Goal: Task Accomplishment & Management: Manage account settings

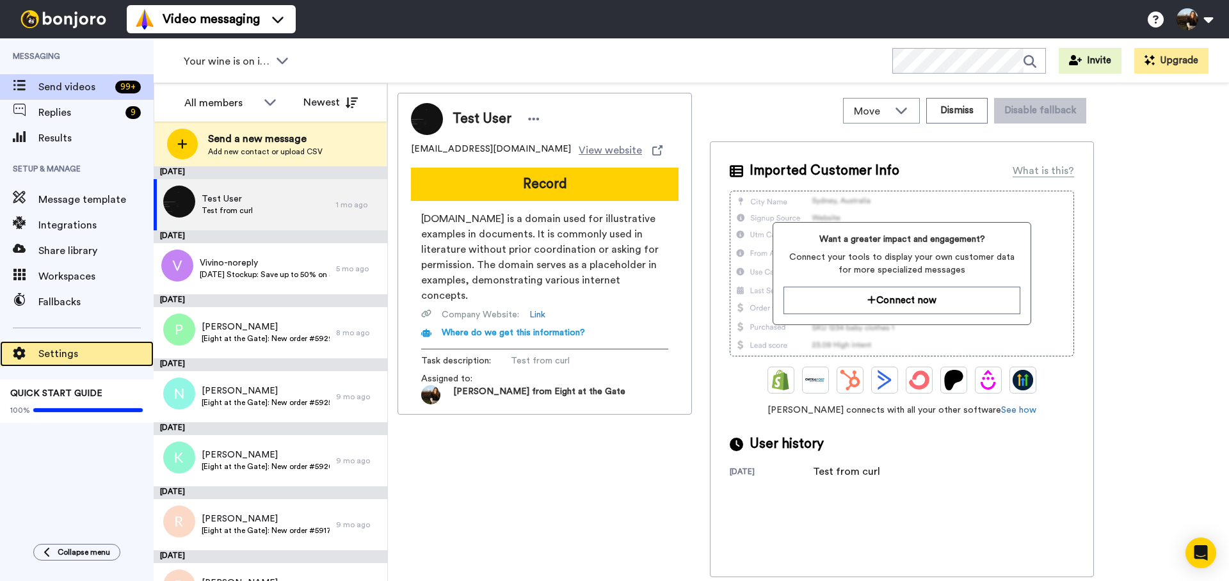
click at [70, 349] on span "Settings" at bounding box center [95, 353] width 115 height 15
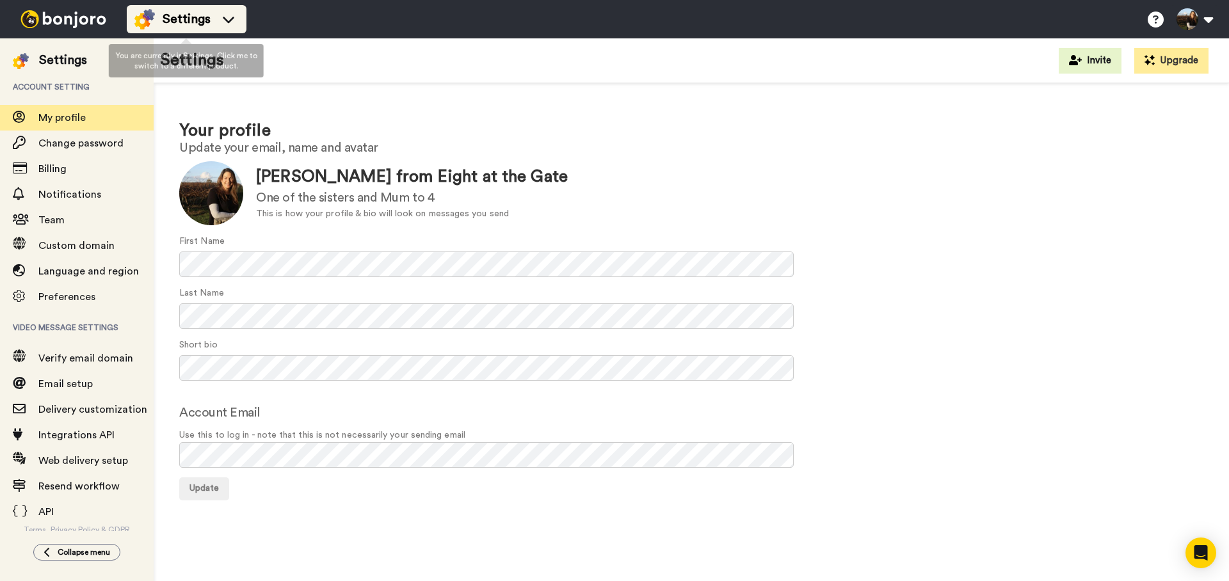
click at [223, 27] on div "Settings" at bounding box center [186, 19] width 104 height 20
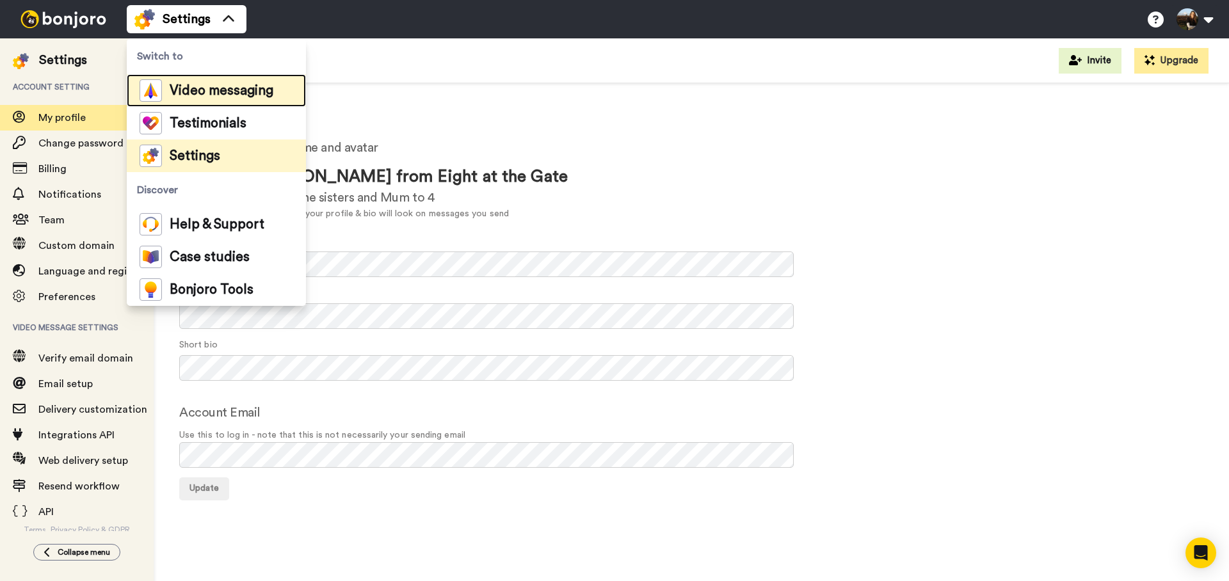
click at [216, 85] on span "Video messaging" at bounding box center [222, 91] width 104 height 13
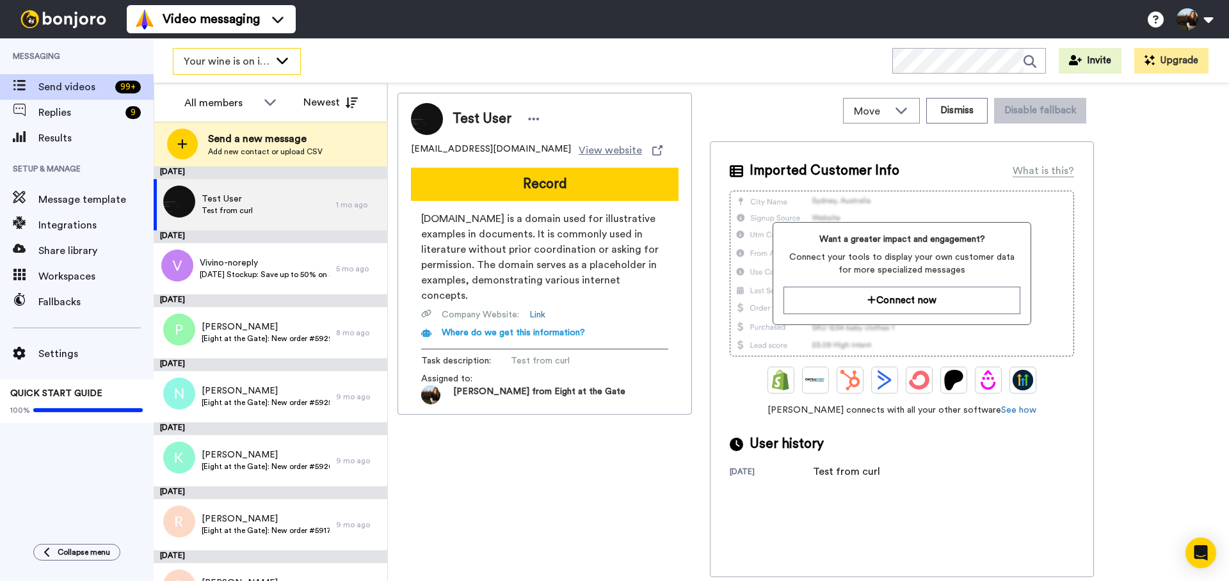
click at [270, 61] on div "Your wine is on it's way!" at bounding box center [236, 62] width 127 height 26
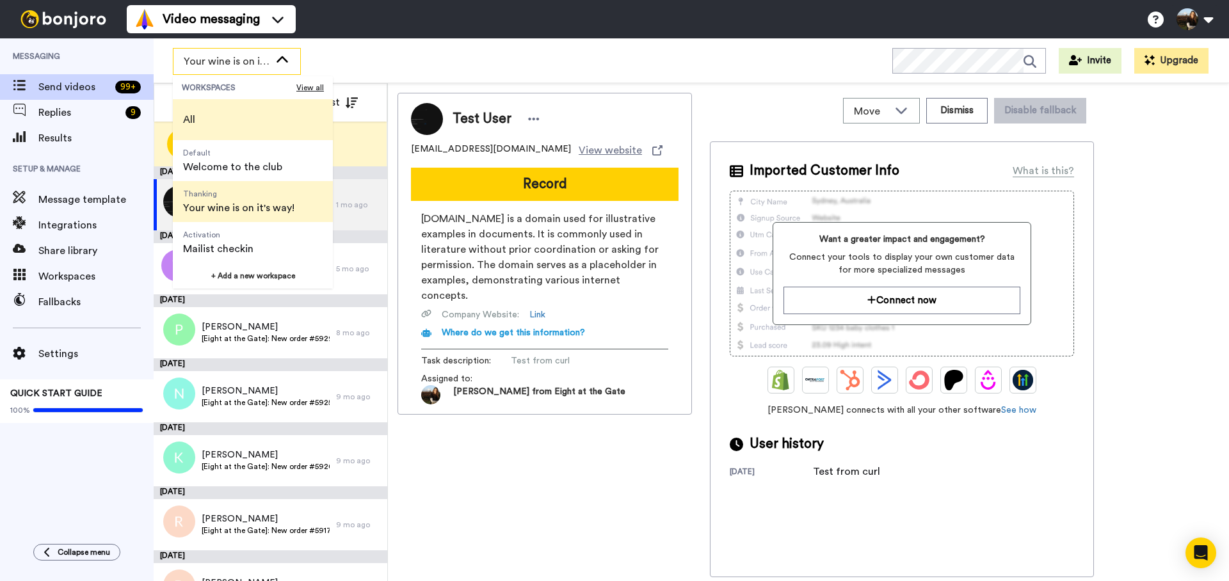
click at [233, 109] on li "All" at bounding box center [253, 119] width 160 height 41
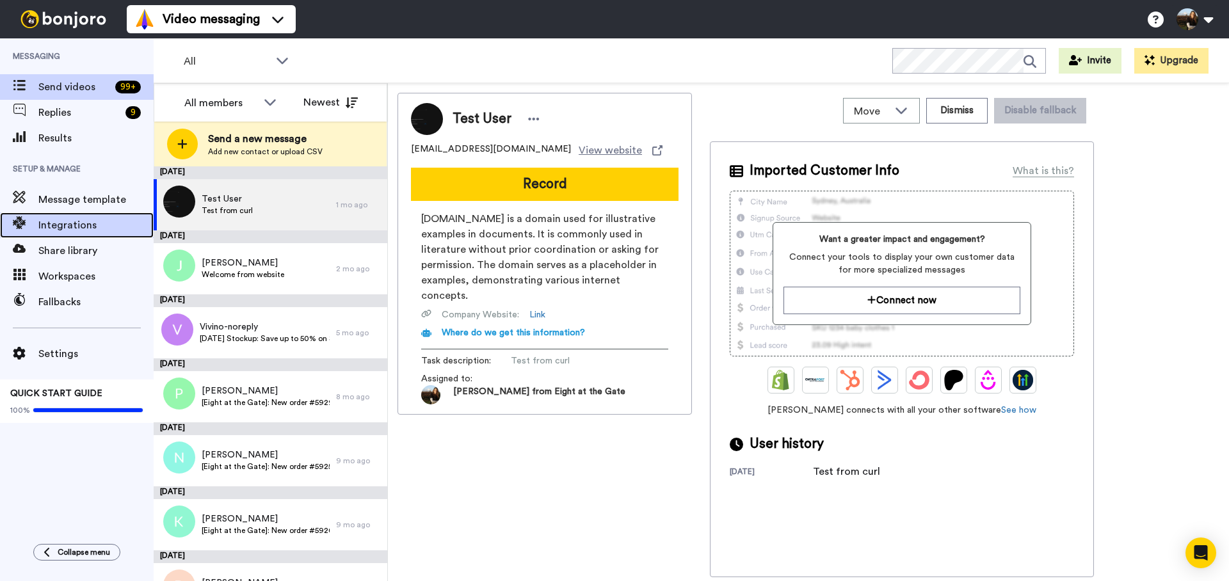
click at [71, 225] on span "Integrations" at bounding box center [95, 225] width 115 height 15
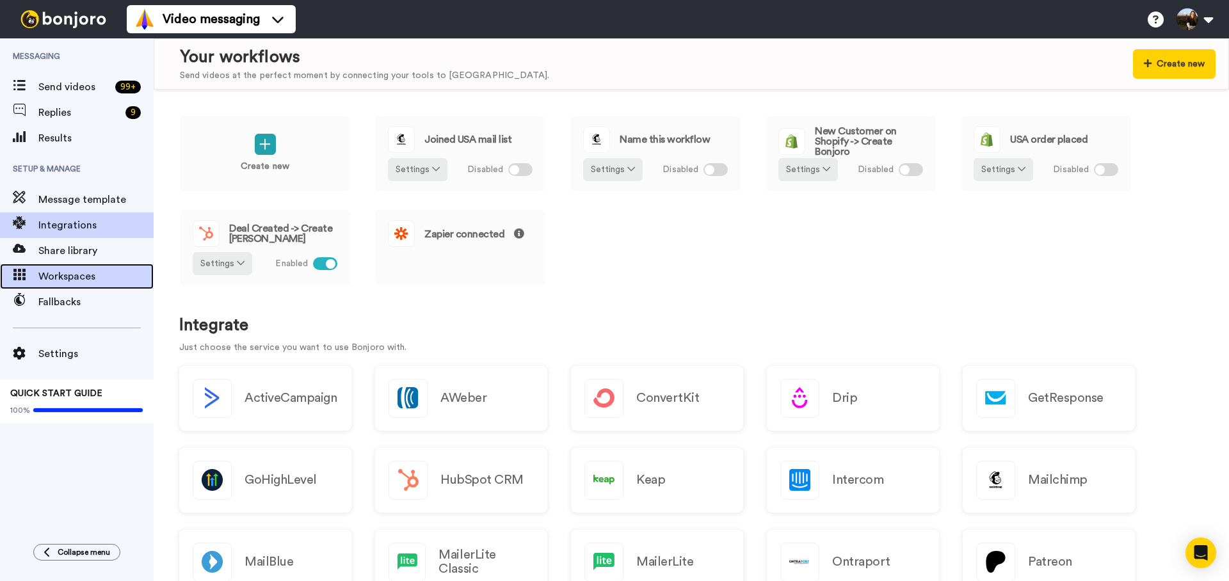
click at [73, 286] on div "Workspaces" at bounding box center [77, 277] width 154 height 26
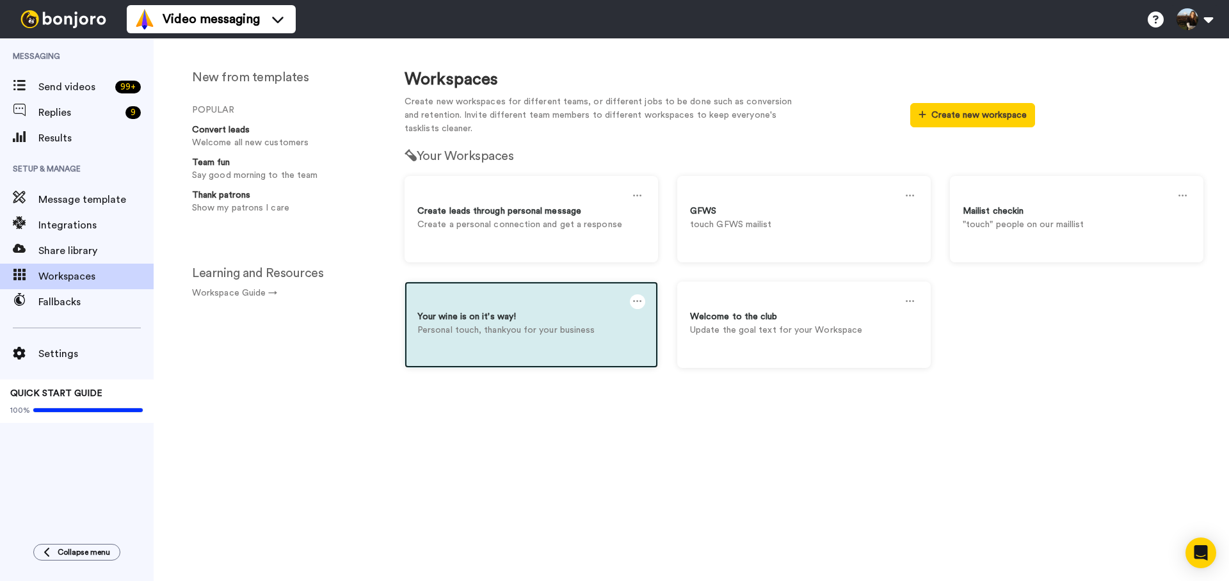
click at [539, 325] on p "Personal touch, thankyou for your business" at bounding box center [531, 330] width 228 height 13
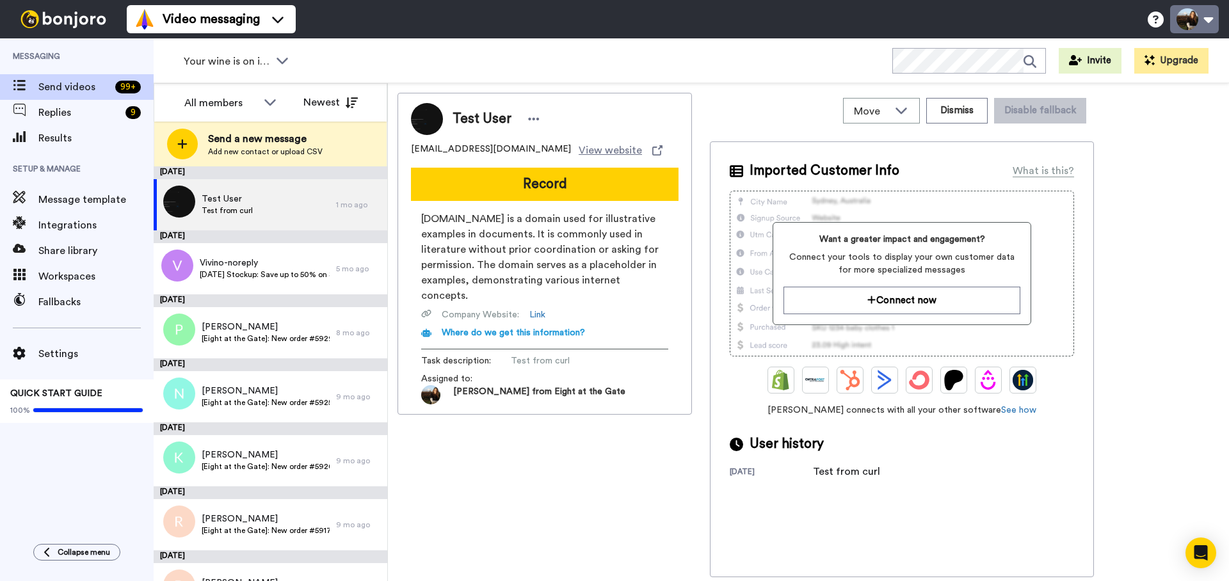
click at [1205, 26] on button at bounding box center [1194, 19] width 49 height 28
click at [254, 204] on div "Test User Test from curl" at bounding box center [245, 204] width 182 height 51
click at [230, 206] on span "Test from curl" at bounding box center [227, 211] width 51 height 10
click at [440, 385] on img at bounding box center [430, 394] width 19 height 19
click at [563, 385] on span "Jane from Eight at the Gate" at bounding box center [539, 394] width 172 height 19
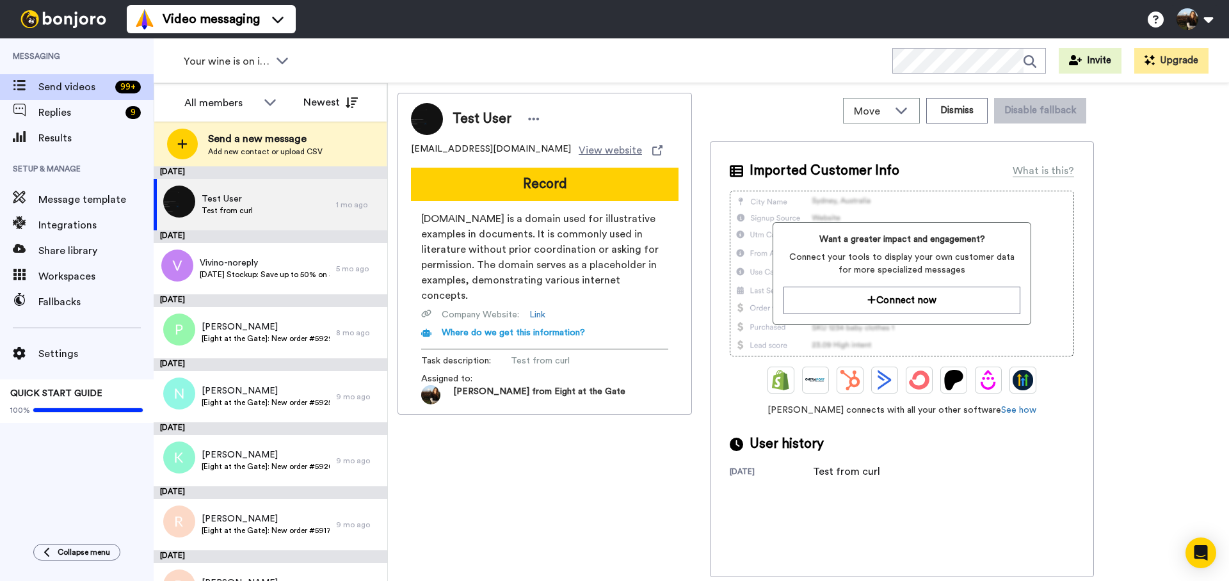
click at [536, 385] on span "Jane from Eight at the Gate" at bounding box center [523, 394] width 204 height 19
click at [440, 385] on img at bounding box center [430, 394] width 19 height 19
click at [912, 108] on div "Move" at bounding box center [882, 111] width 76 height 24
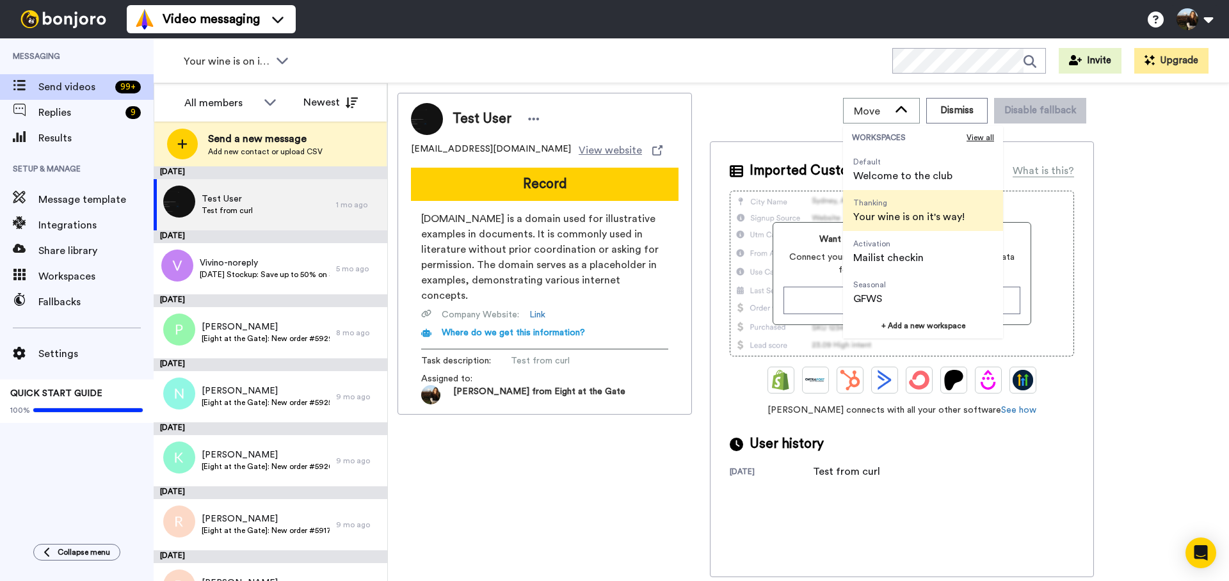
click at [769, 106] on div "Move WORKSPACES View all Default Welcome to the club Thanking Your wine is on i…" at bounding box center [902, 111] width 384 height 36
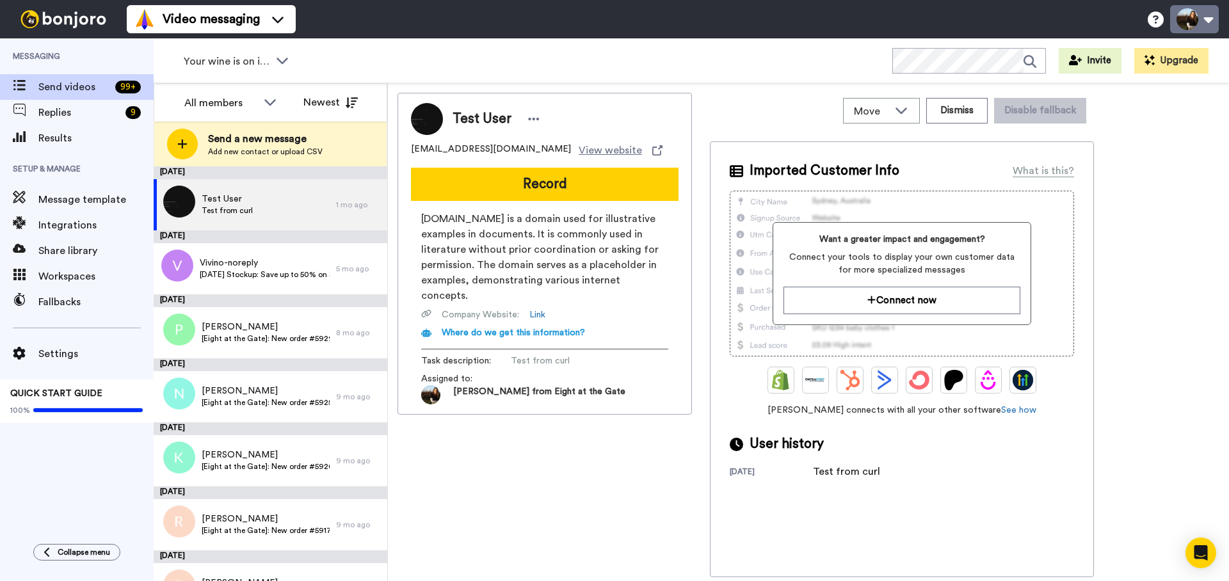
click at [1201, 27] on button at bounding box center [1194, 19] width 49 height 28
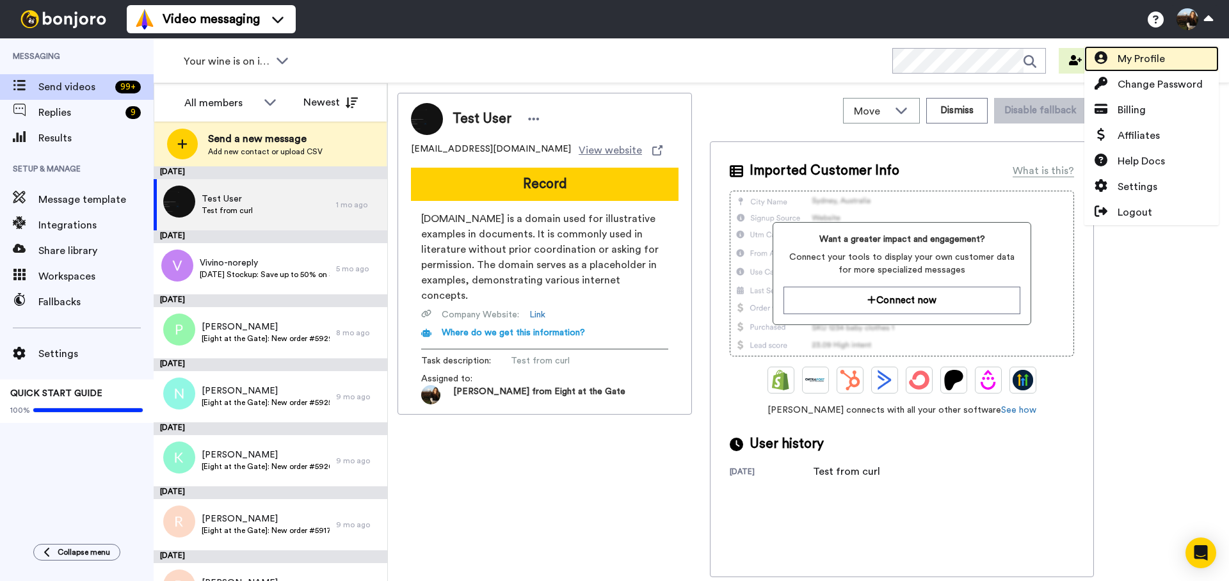
click at [1145, 58] on span "My Profile" at bounding box center [1141, 58] width 47 height 15
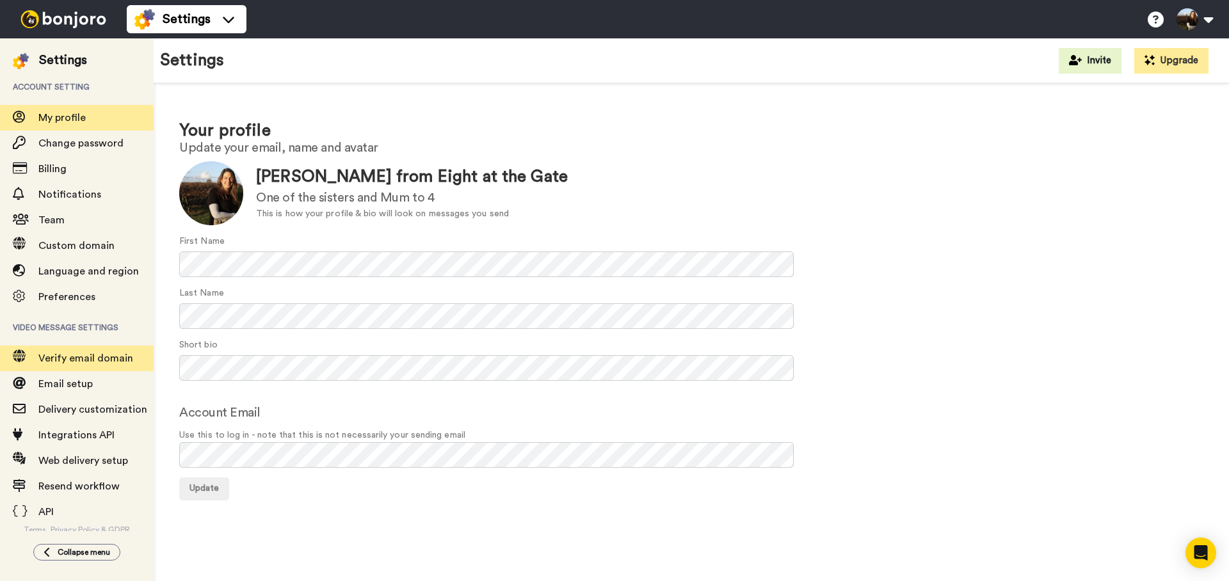
scroll to position [4, 0]
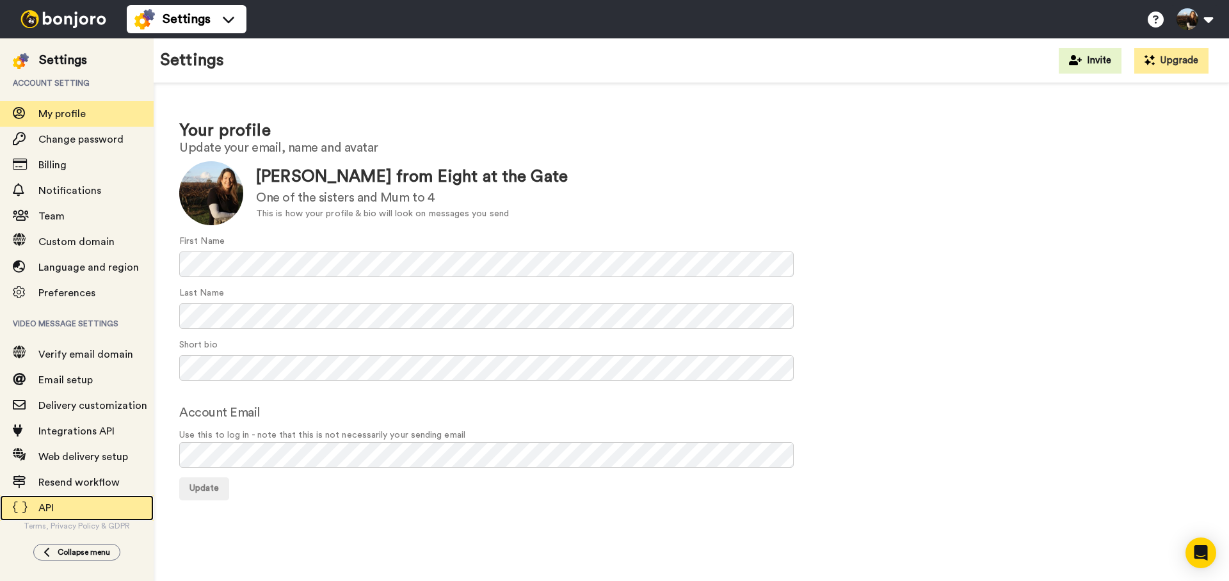
click at [51, 498] on div "API" at bounding box center [77, 509] width 154 height 26
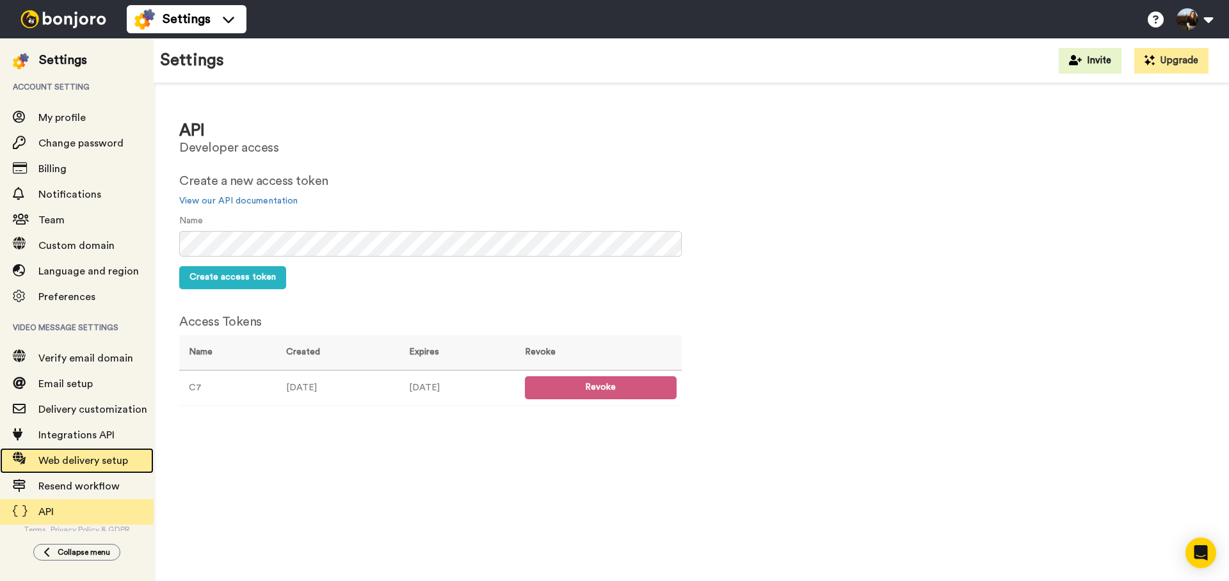
click at [73, 462] on span "Web delivery setup" at bounding box center [83, 461] width 90 height 10
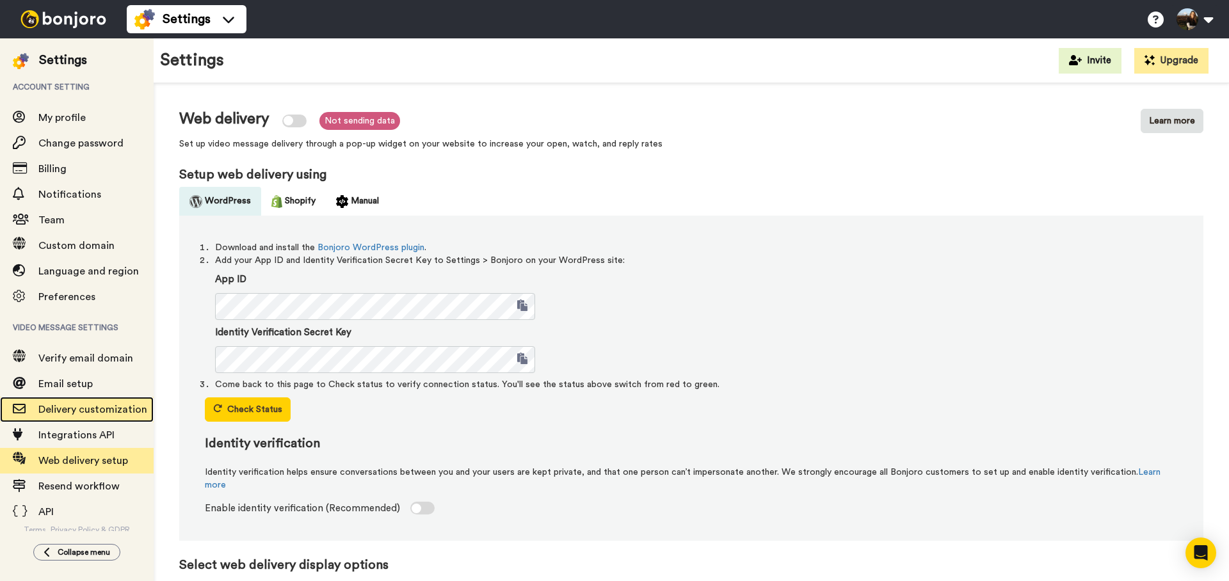
click at [139, 408] on span "Delivery customization" at bounding box center [92, 410] width 109 height 10
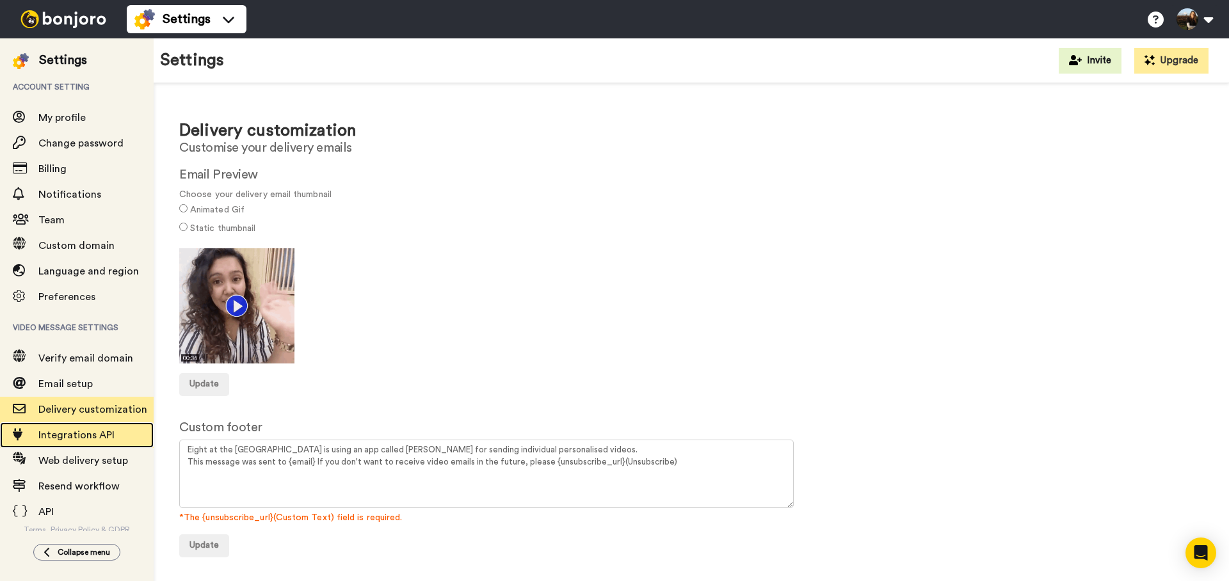
click at [73, 443] on span "Integrations API" at bounding box center [95, 435] width 115 height 15
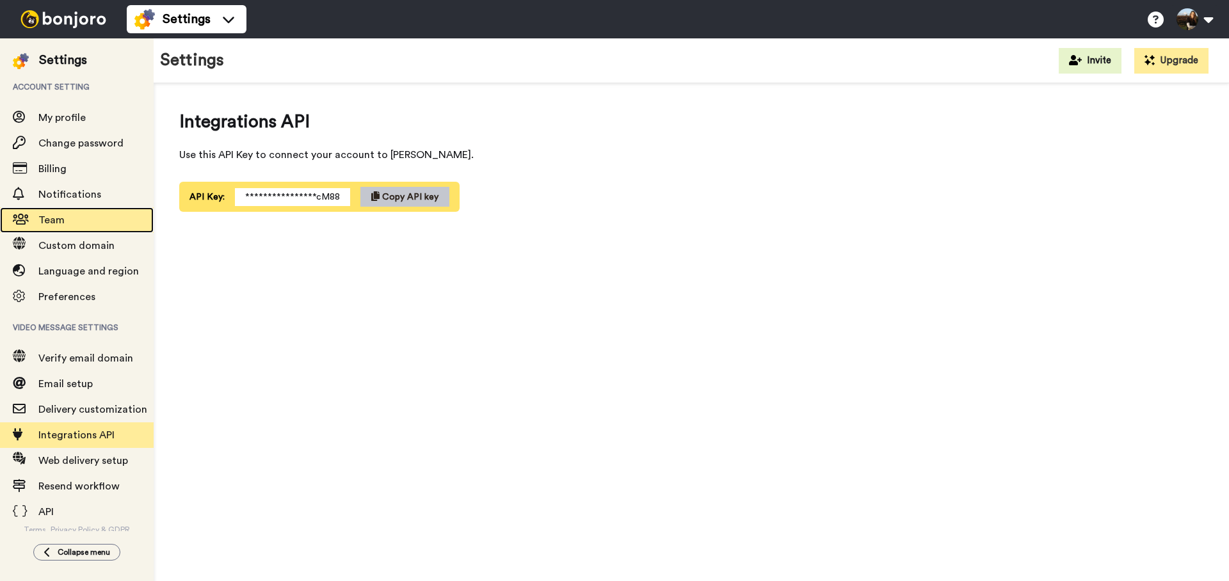
click at [53, 227] on span "Team" at bounding box center [95, 220] width 115 height 15
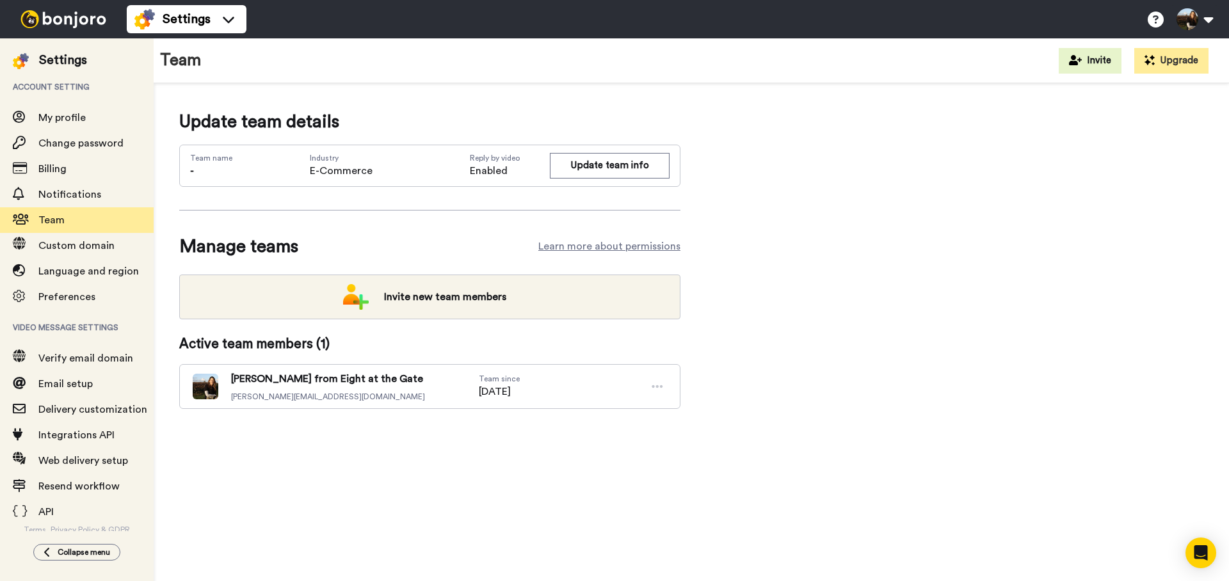
click at [656, 388] on icon at bounding box center [658, 386] width 12 height 13
click at [299, 382] on span "Jane from Eight at the Gate" at bounding box center [328, 378] width 194 height 15
click at [297, 392] on span "jane@eightatthegate.com.au" at bounding box center [328, 397] width 194 height 10
click at [201, 385] on img at bounding box center [206, 387] width 26 height 26
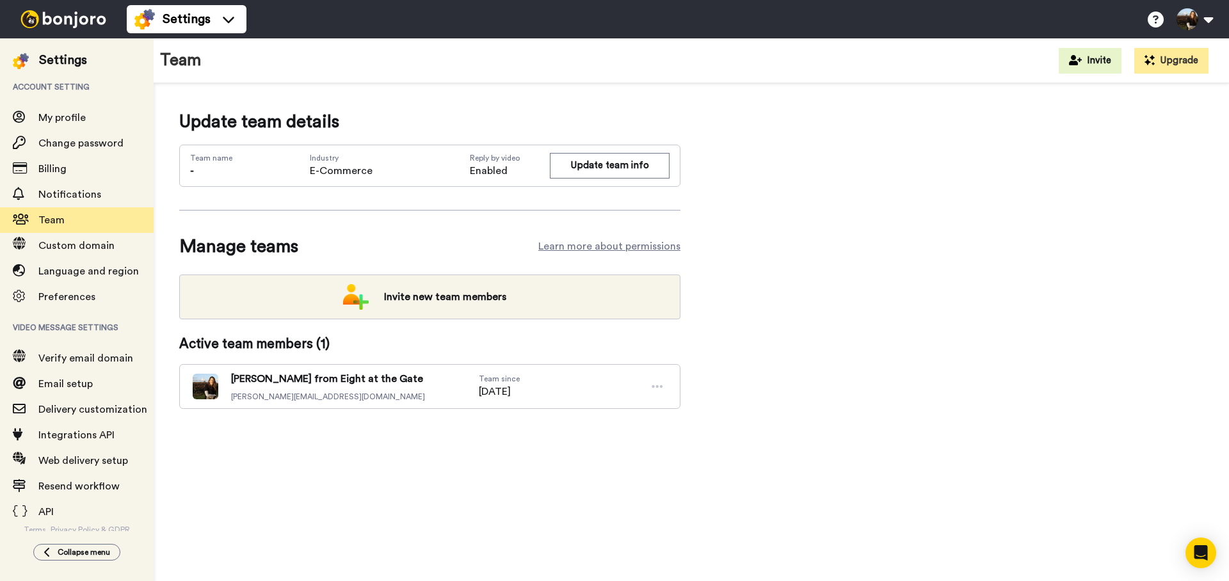
click at [257, 381] on span "[PERSON_NAME] from Eight at the Gate" at bounding box center [328, 378] width 194 height 15
click at [208, 30] on li "Settings" at bounding box center [187, 19] width 120 height 28
click at [682, 96] on div "Update team details Team name - Industry E-Commerce Reply by video Enabled Upda…" at bounding box center [692, 279] width 1076 height 392
click at [86, 444] on div "Integrations API" at bounding box center [77, 436] width 154 height 26
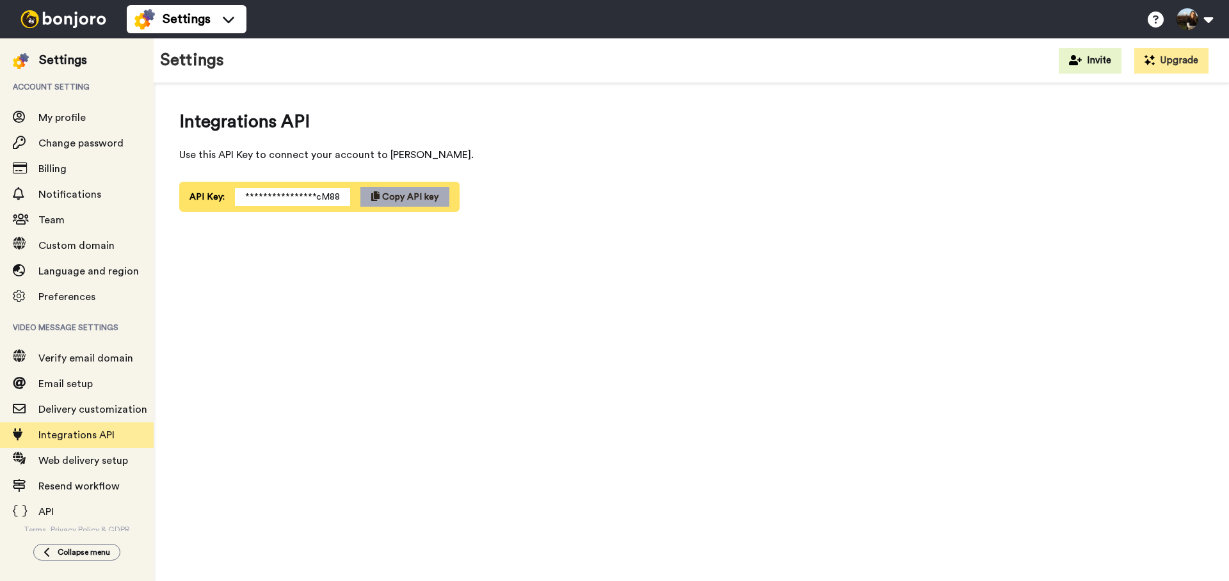
click at [387, 194] on span "Copy API key" at bounding box center [410, 197] width 56 height 9
click at [378, 262] on div "**********" at bounding box center [692, 336] width 1076 height 506
click at [369, 161] on span "Use this API Key to connect your account to [PERSON_NAME]." at bounding box center [531, 154] width 704 height 15
click at [397, 193] on span "Copy API key" at bounding box center [410, 197] width 56 height 9
click at [46, 521] on div "API" at bounding box center [77, 512] width 154 height 26
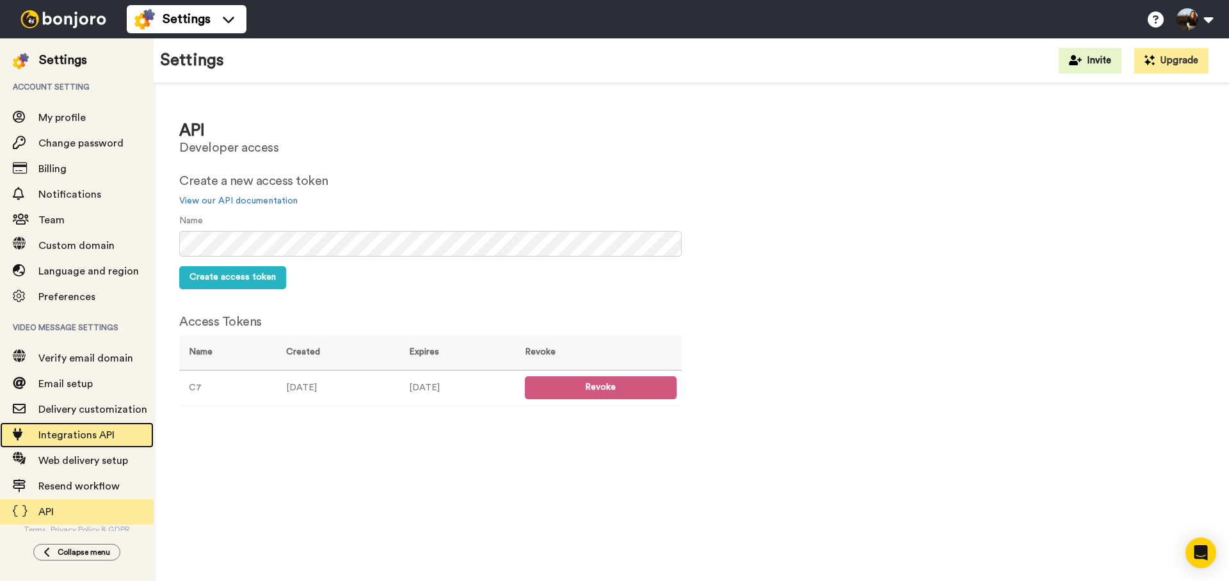
click at [77, 437] on span "Integrations API" at bounding box center [76, 435] width 76 height 10
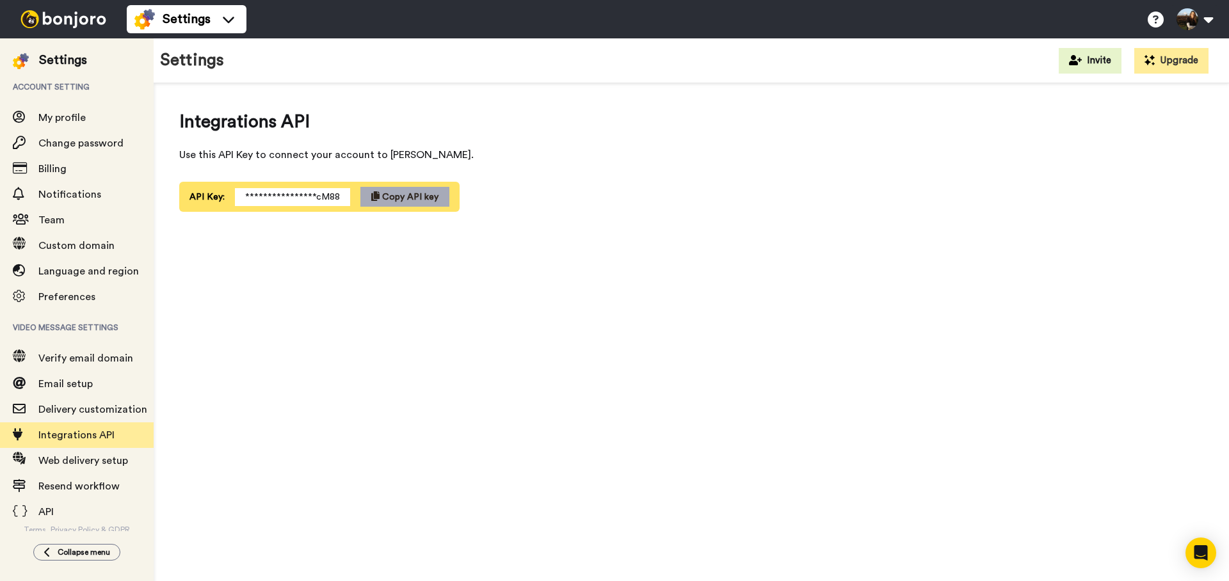
click at [387, 205] on button "Copy API key" at bounding box center [404, 197] width 89 height 20
click at [327, 271] on div "**********" at bounding box center [692, 336] width 1076 height 506
click at [41, 513] on span "API" at bounding box center [45, 512] width 15 height 10
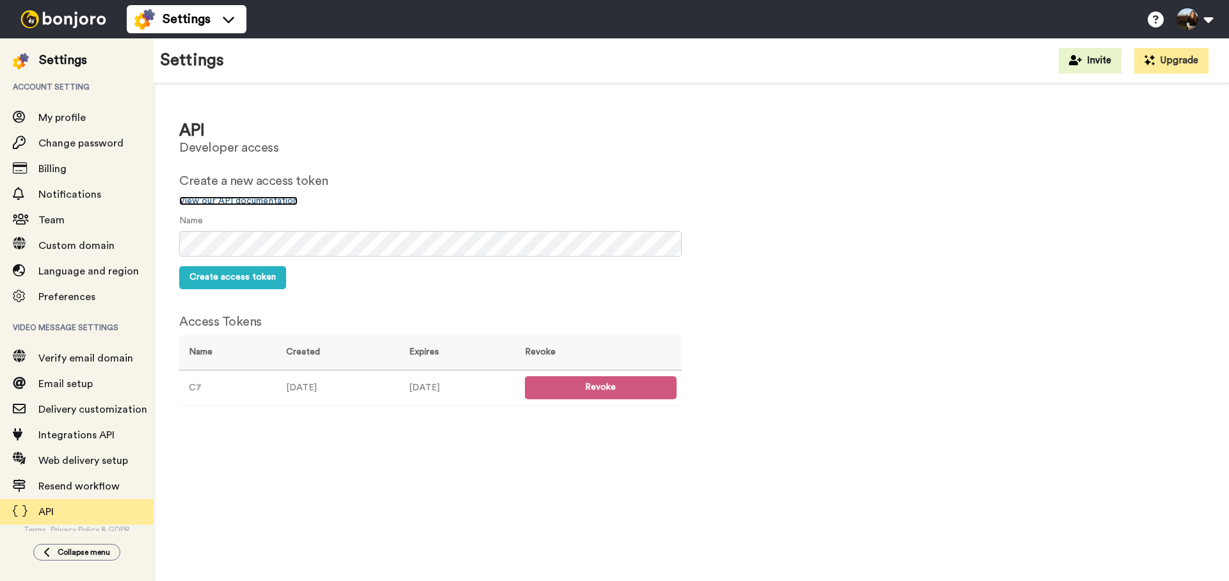
click at [271, 201] on link "View our API documentation" at bounding box center [238, 201] width 118 height 9
click at [1201, 561] on div "Open Intercom Messenger" at bounding box center [1201, 553] width 34 height 34
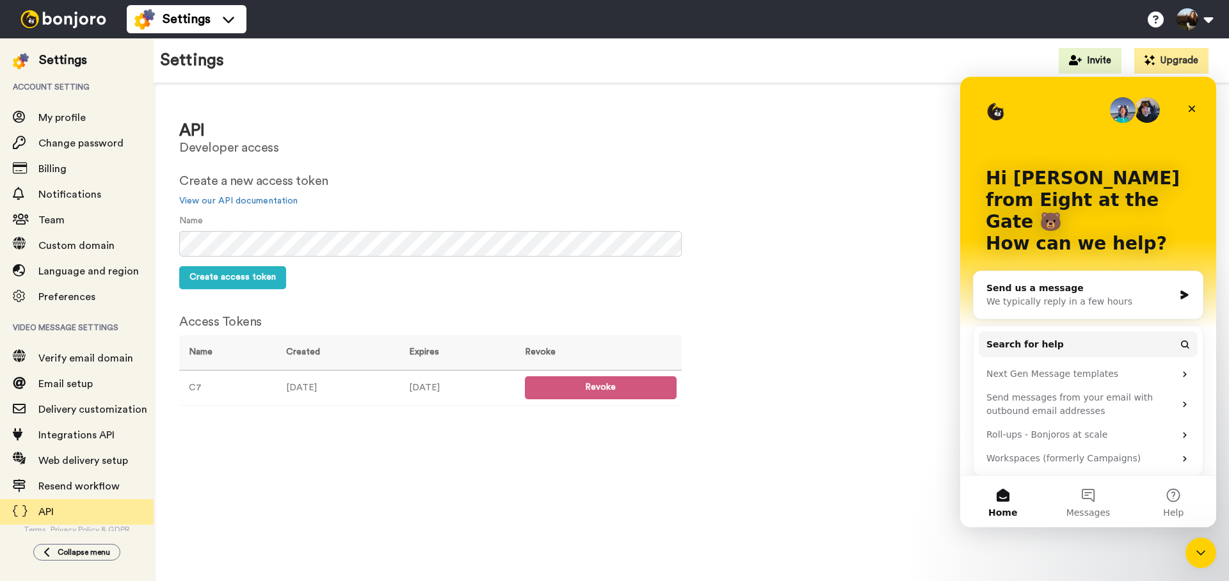
click at [1052, 282] on div "Send us a message" at bounding box center [1081, 288] width 188 height 13
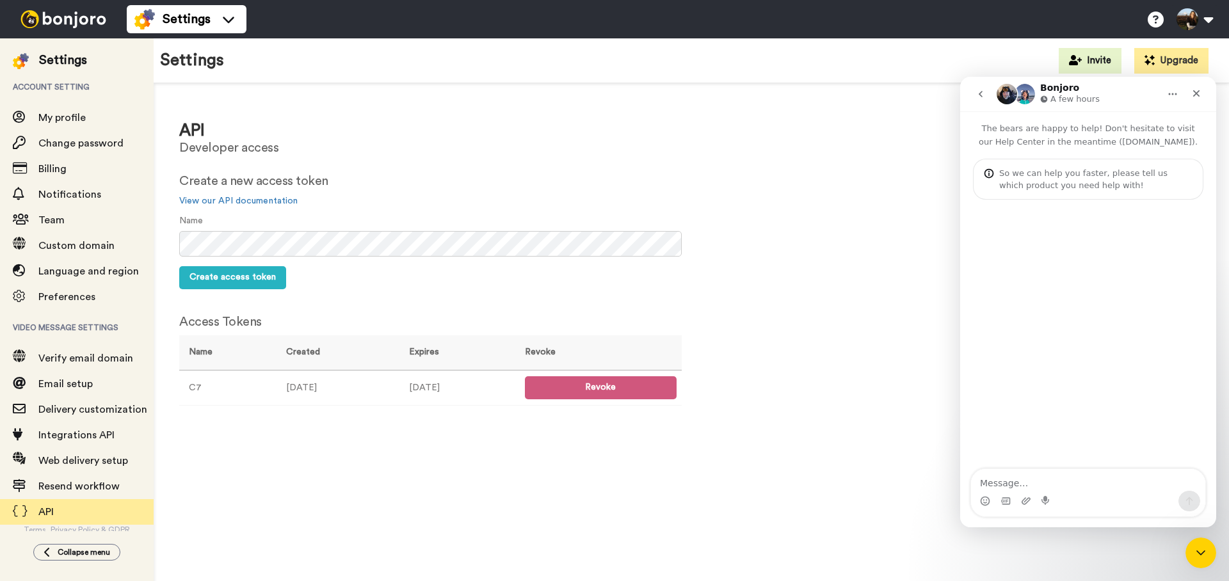
click at [1019, 483] on textarea "Message…" at bounding box center [1088, 480] width 234 height 22
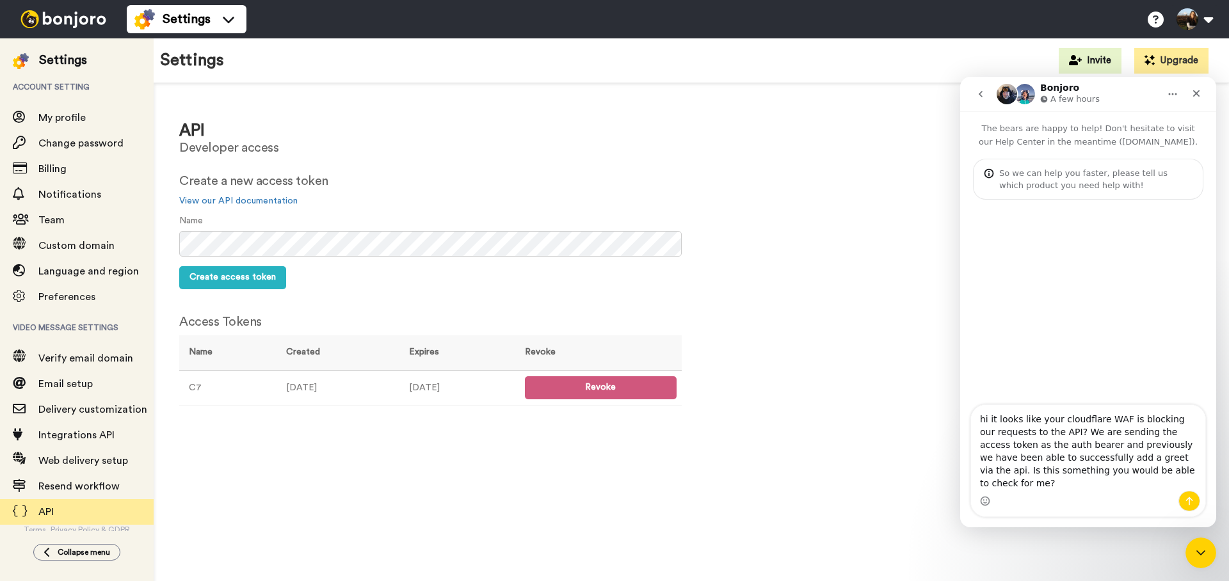
type textarea "hi it looks like your cloudflare WAF is blocking our requests to the API? We ar…"
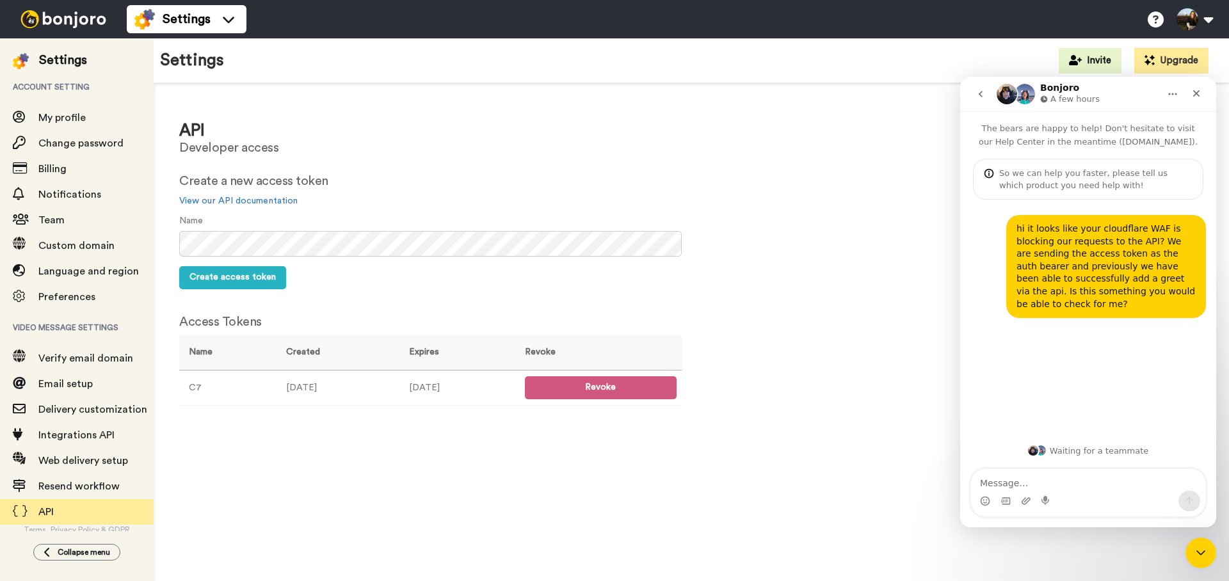
click at [465, 84] on div "API Developer access Create a new access token View our API documentation Name …" at bounding box center [692, 263] width 1076 height 361
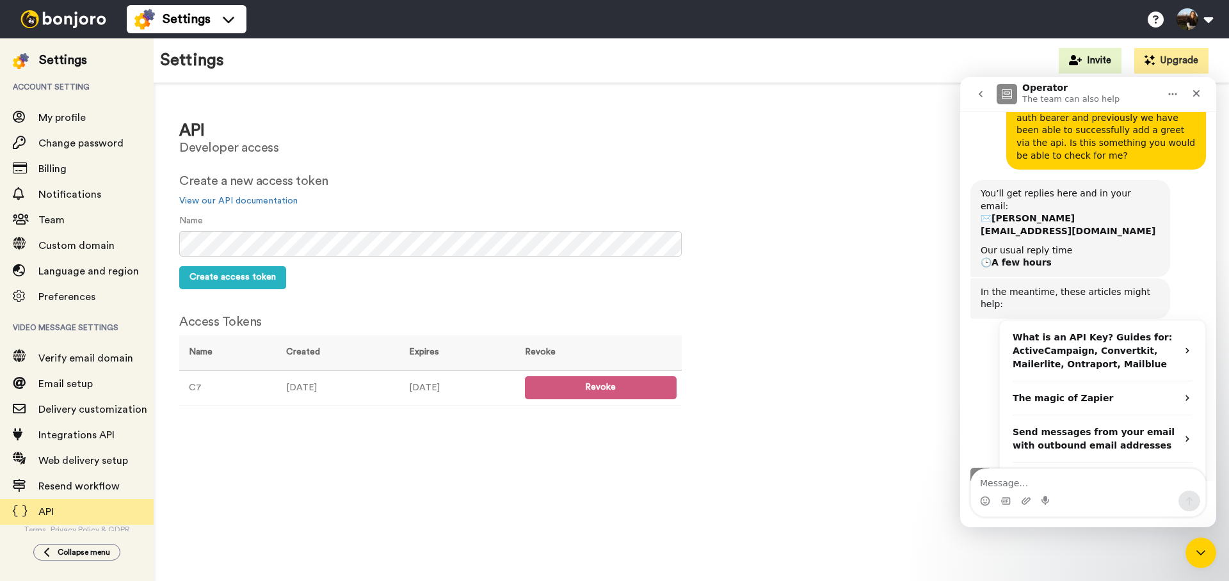
scroll to position [150, 0]
click at [124, 42] on div "Settings" at bounding box center [77, 53] width 154 height 31
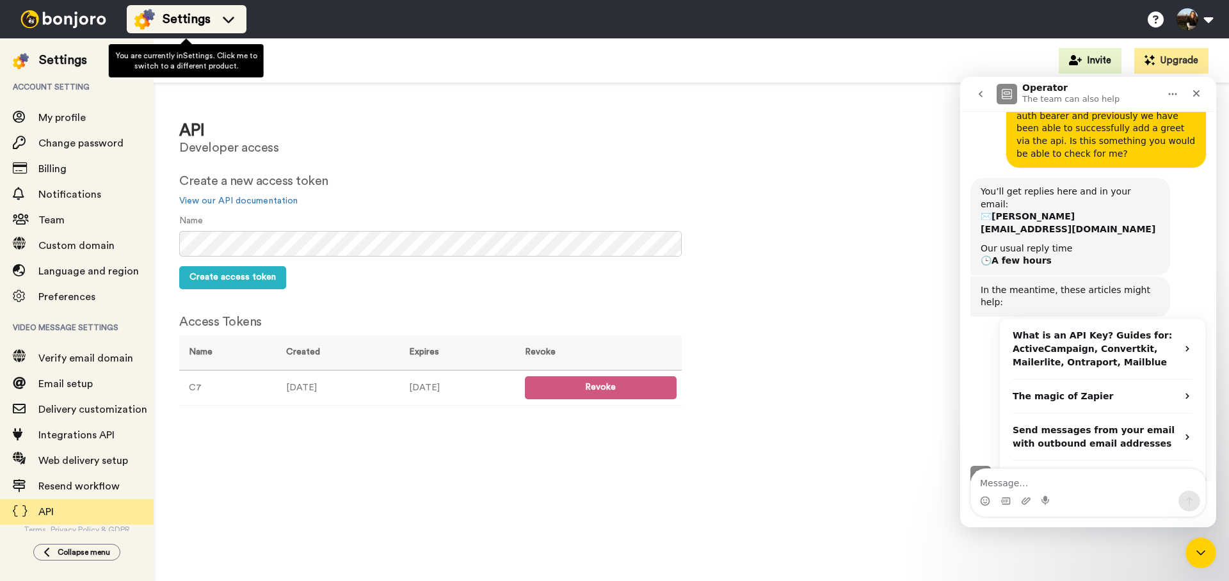
click at [149, 31] on li "Settings" at bounding box center [187, 19] width 120 height 28
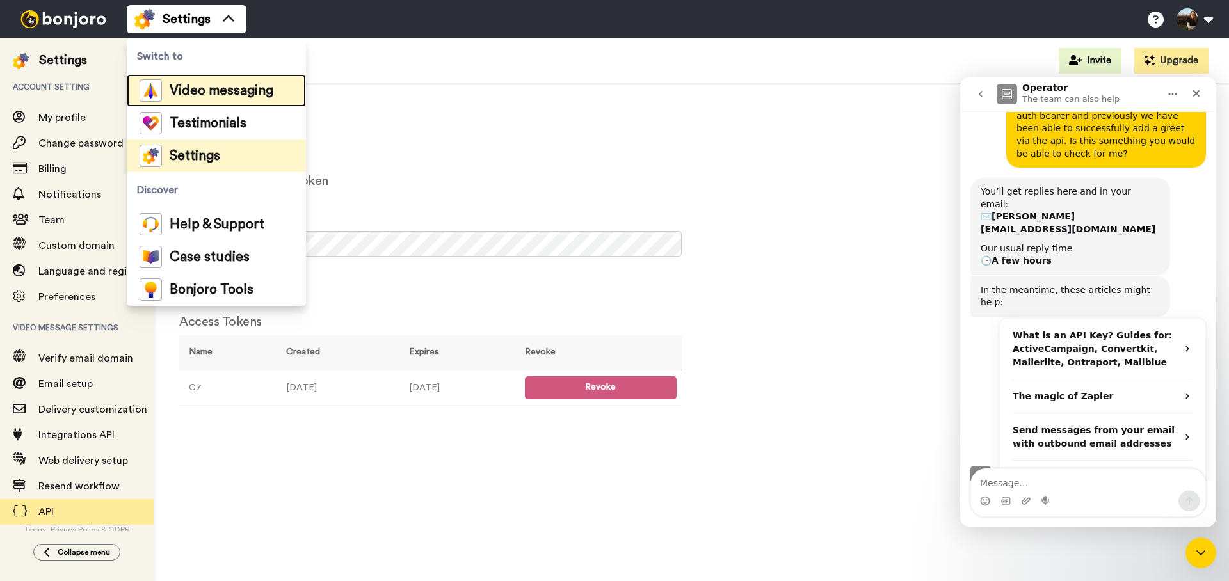
click at [167, 81] on div "Video messaging" at bounding box center [207, 90] width 134 height 22
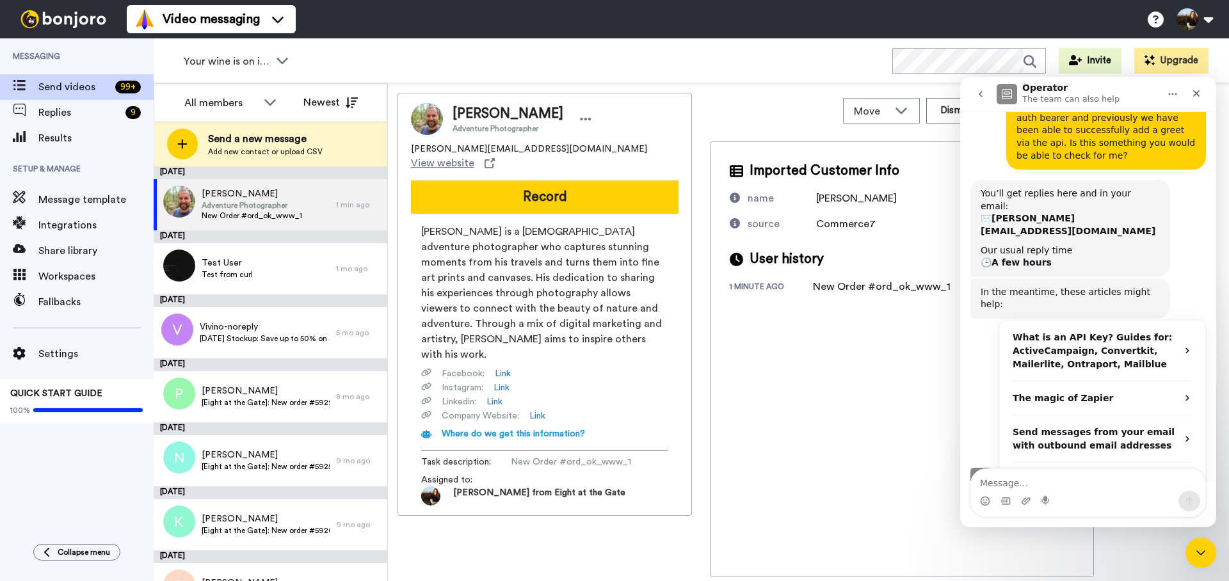
scroll to position [150, 0]
click at [1195, 88] on icon "Close" at bounding box center [1196, 93] width 10 height 10
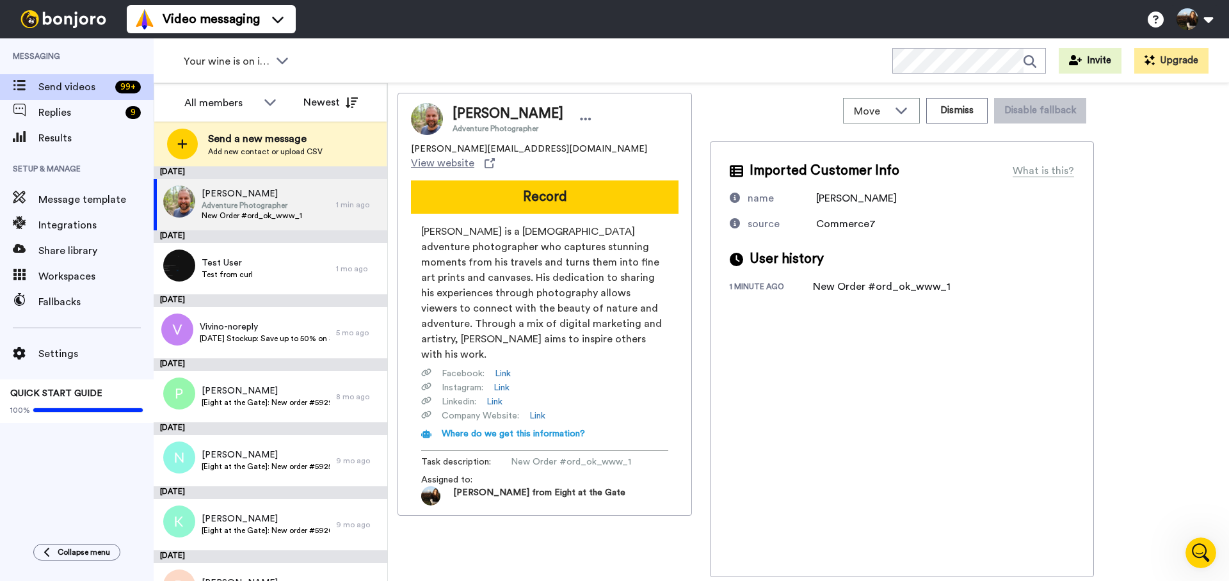
click at [891, 540] on div "Imported Customer Info What is this? name Patrick Twells source Commerce7 User …" at bounding box center [902, 359] width 384 height 436
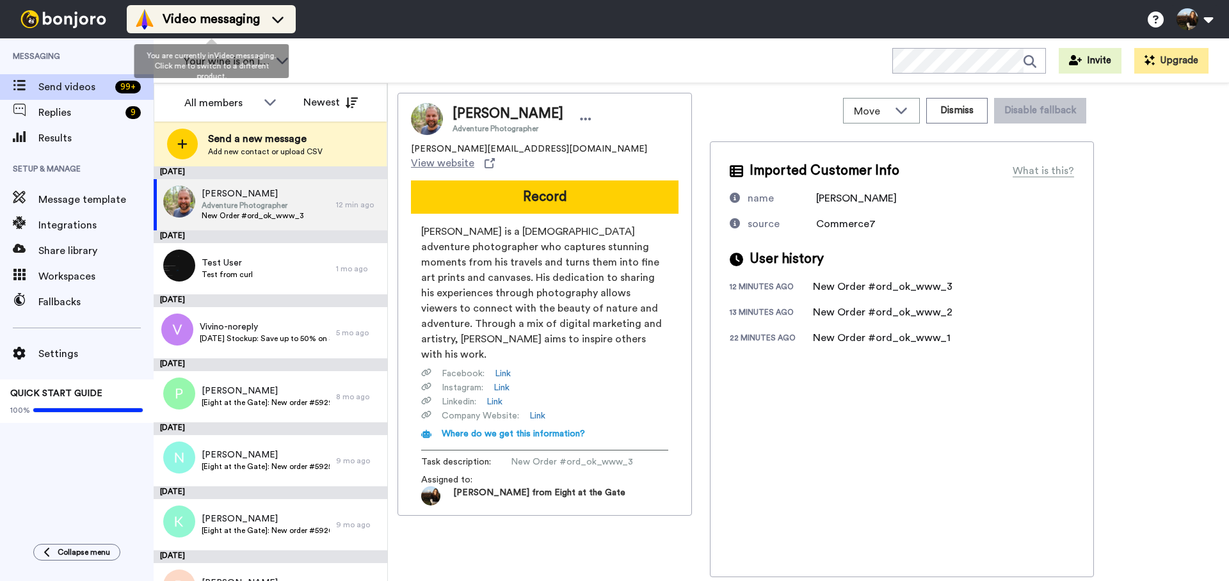
click at [271, 18] on icon at bounding box center [278, 19] width 20 height 13
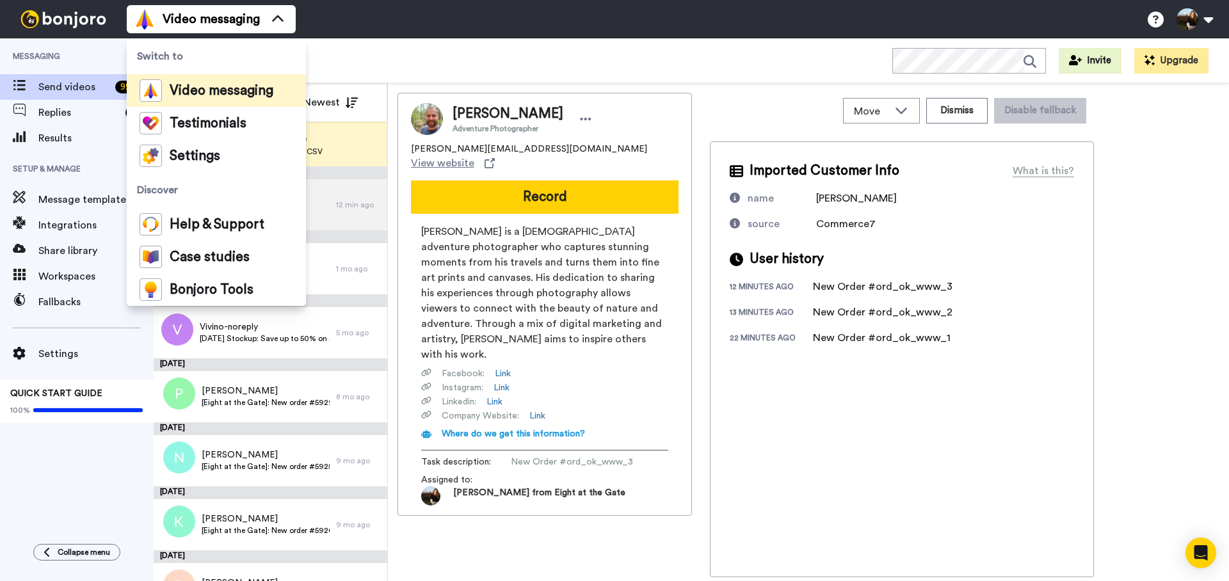
click at [386, 30] on div "Video messaging Switch to Video messaging Testimonials Settings Discover Help &…" at bounding box center [678, 19] width 1102 height 38
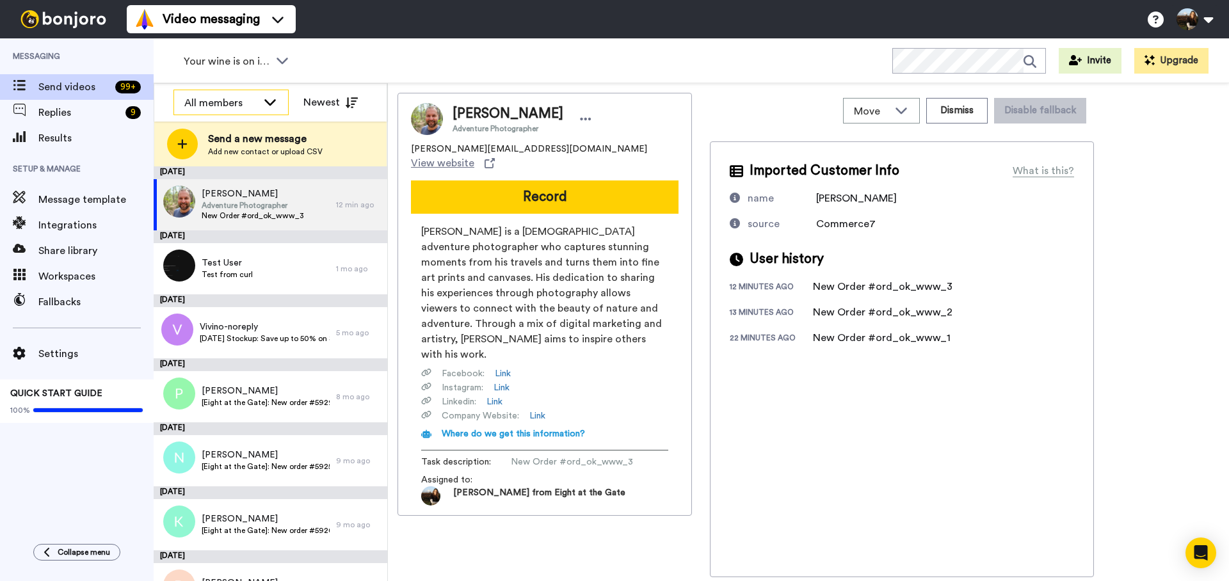
click at [259, 105] on div "All members" at bounding box center [231, 103] width 114 height 26
click at [229, 152] on span "[PERSON_NAME] from Eight at the Gate" at bounding box center [230, 151] width 115 height 13
click at [268, 98] on icon at bounding box center [269, 101] width 15 height 13
click at [230, 122] on li "All members" at bounding box center [230, 130] width 115 height 20
click at [66, 277] on span "Workspaces" at bounding box center [95, 276] width 115 height 15
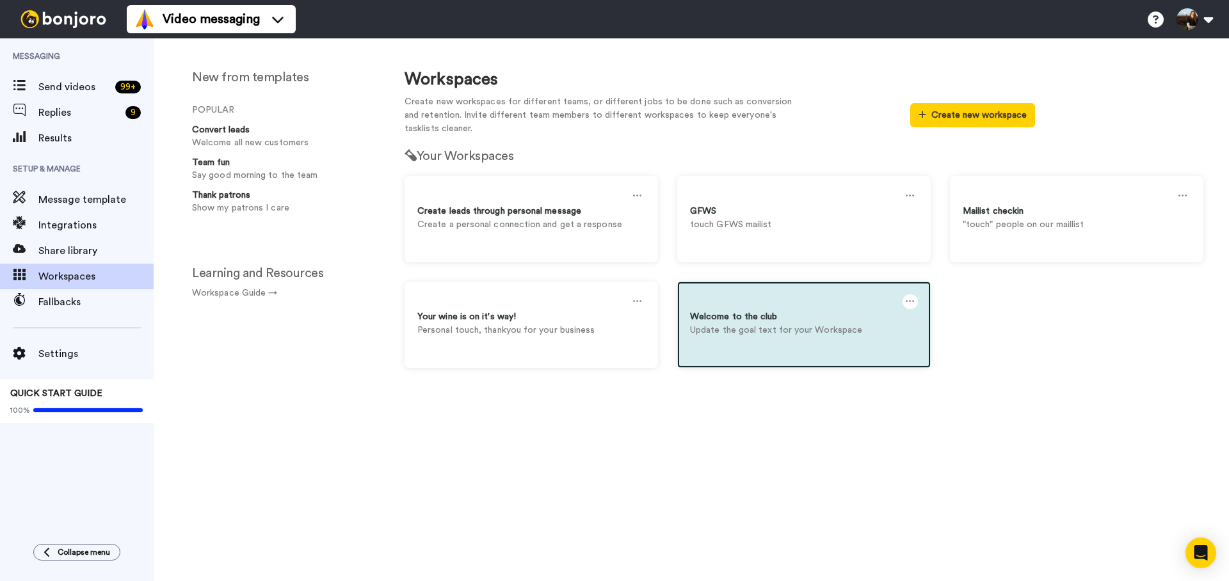
click at [821, 337] on div "Welcome to the club Update the goal text for your Workspace" at bounding box center [804, 325] width 254 height 86
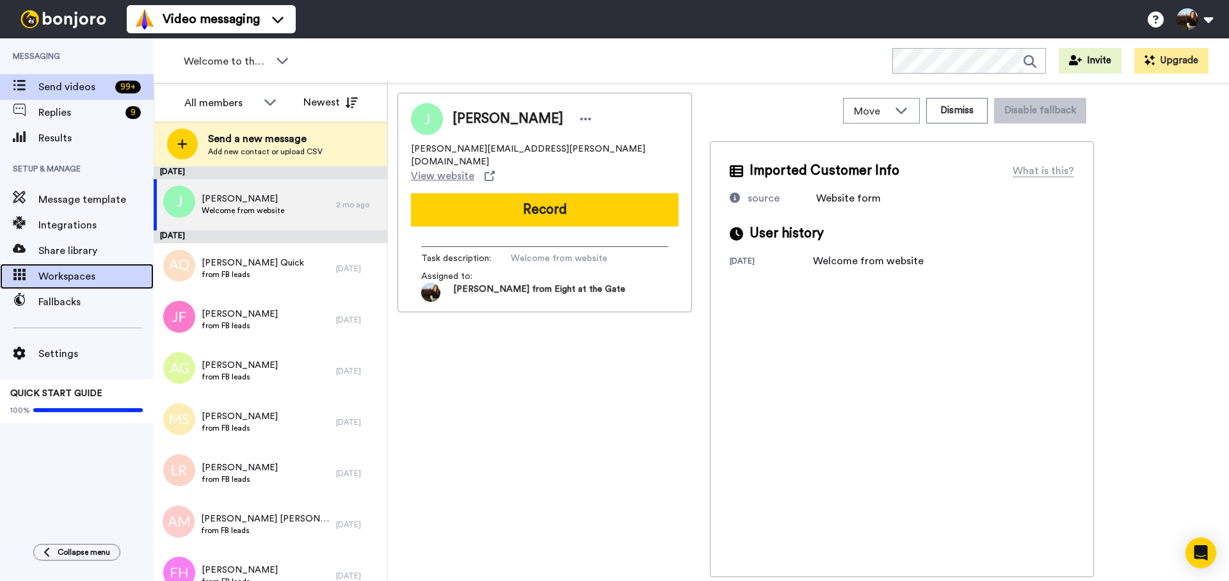
click at [70, 284] on div "Workspaces" at bounding box center [77, 277] width 154 height 26
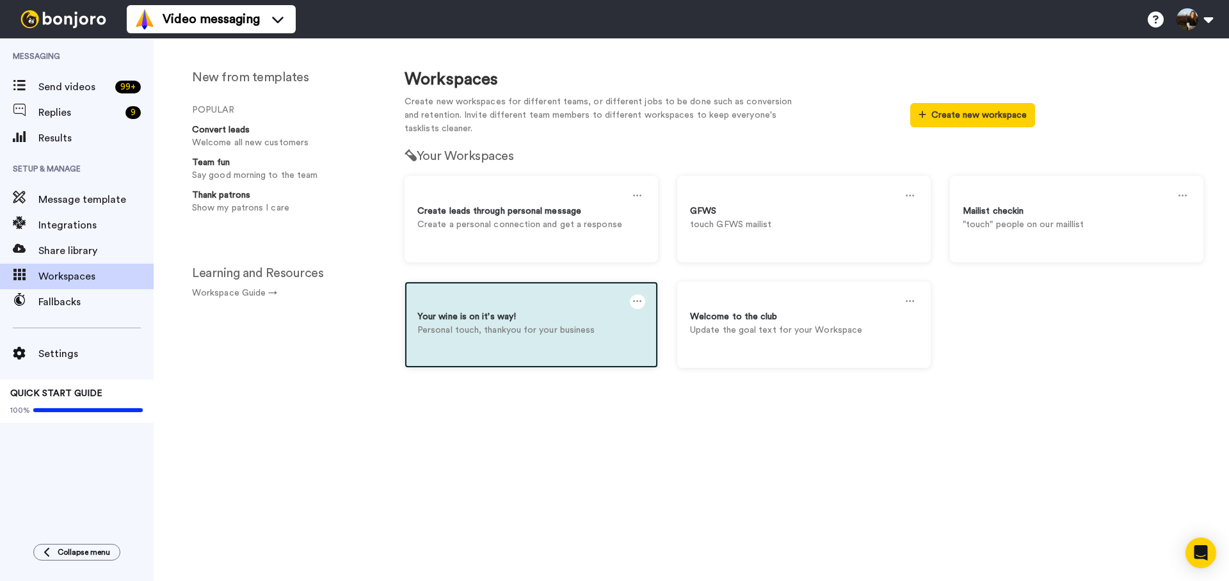
click at [545, 314] on div "Your wine is on it's way!" at bounding box center [531, 316] width 228 height 13
